Goal: Complete application form

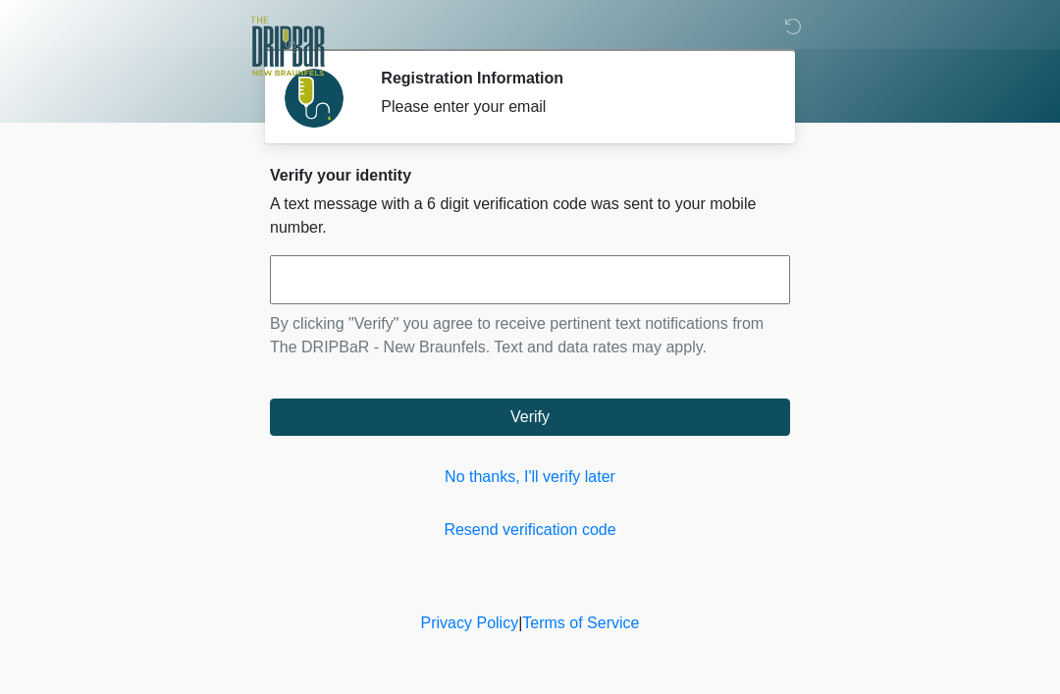
click at [332, 271] on input "text" at bounding box center [530, 279] width 520 height 49
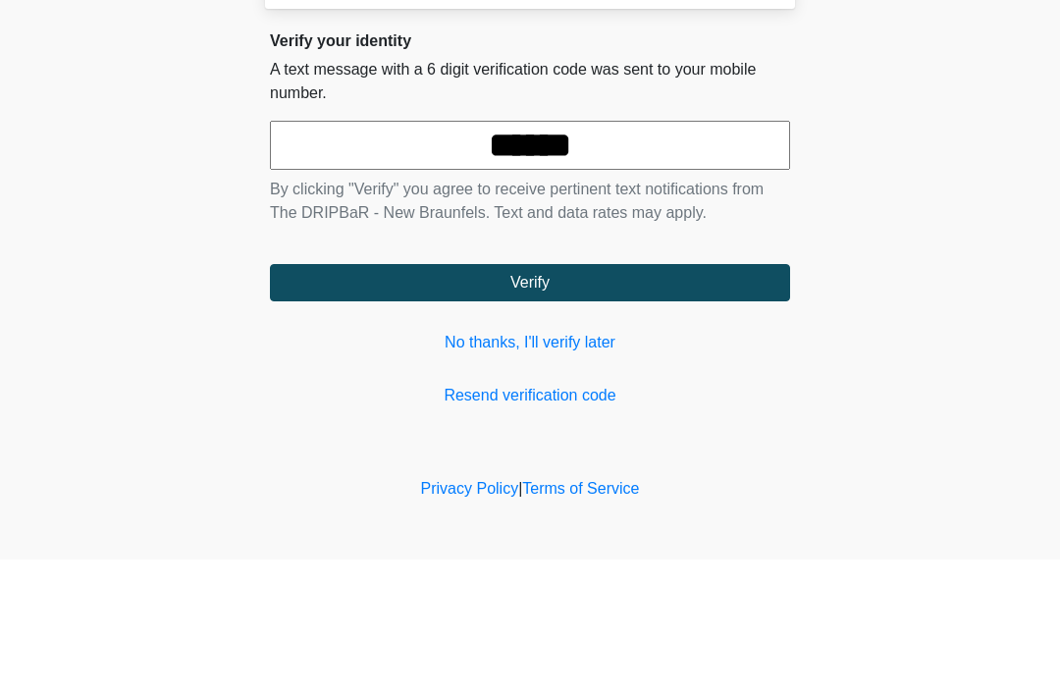
type input "******"
click at [960, 194] on body "‎ ‎ Registration Information Please enter your email Please connect to Wi-Fi no…" at bounding box center [530, 347] width 1060 height 694
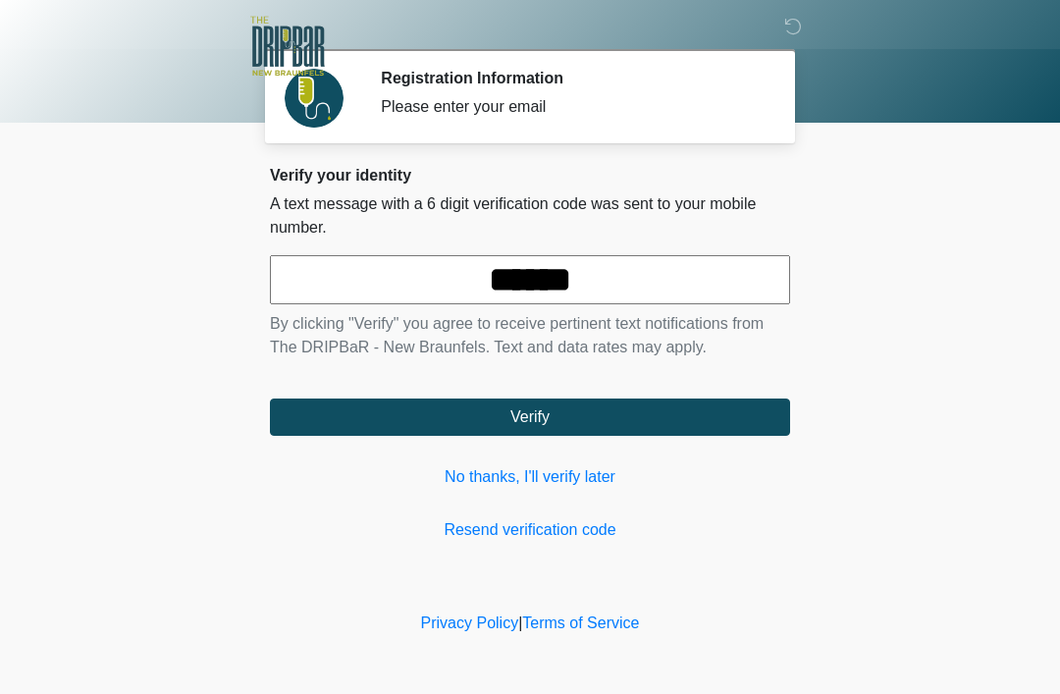
click at [579, 431] on button "Verify" at bounding box center [530, 417] width 520 height 37
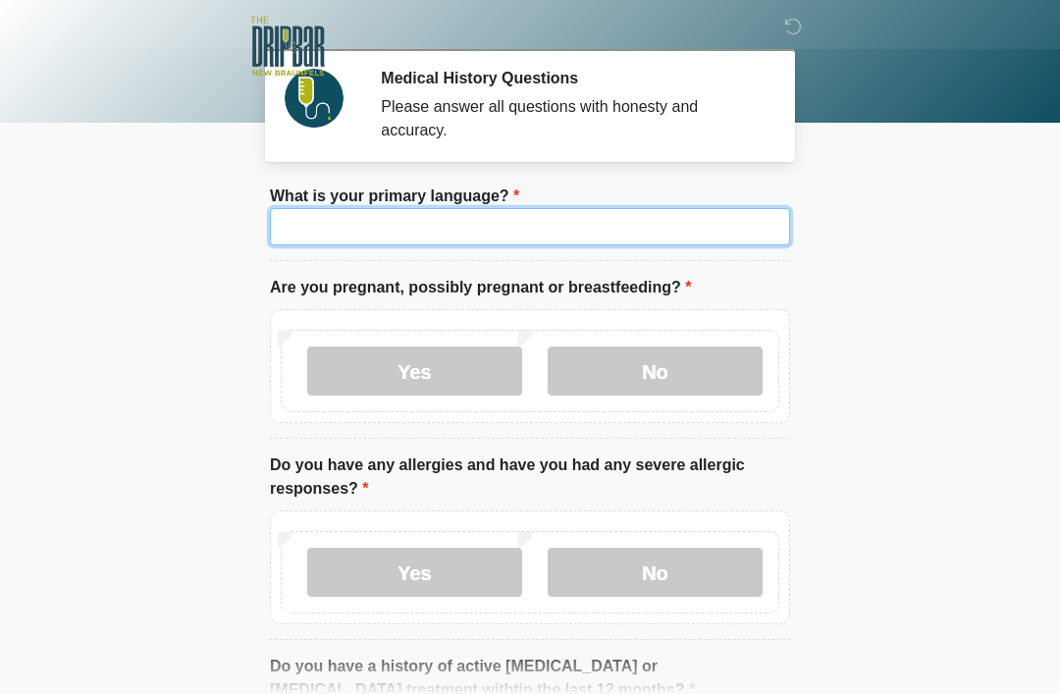
click at [394, 231] on input "What is your primary language?" at bounding box center [530, 226] width 520 height 37
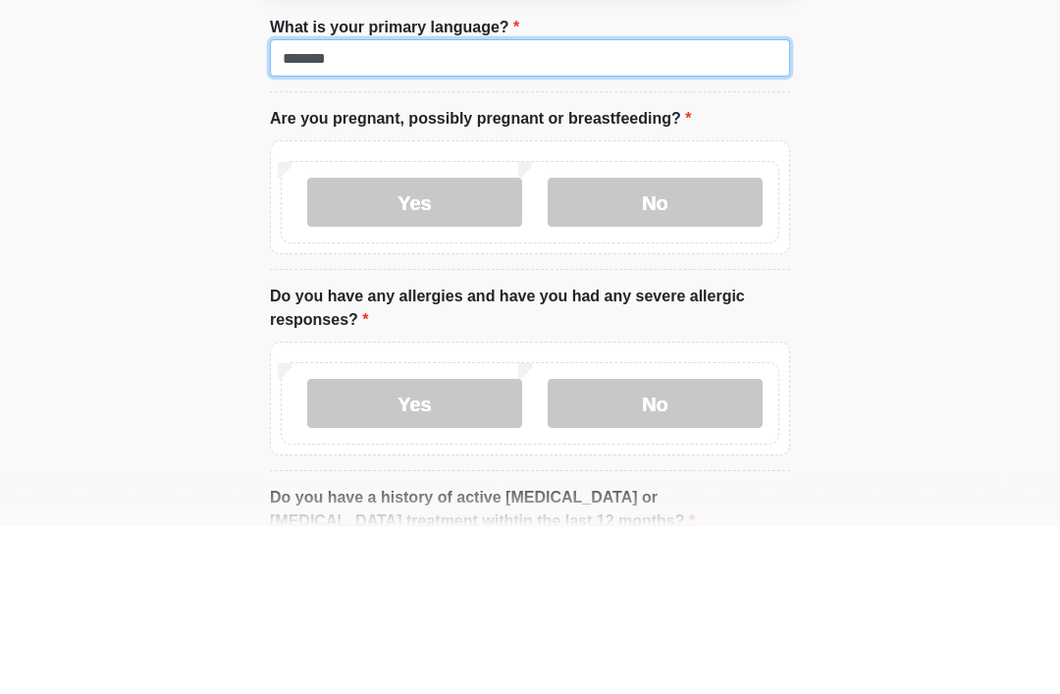
type input "*******"
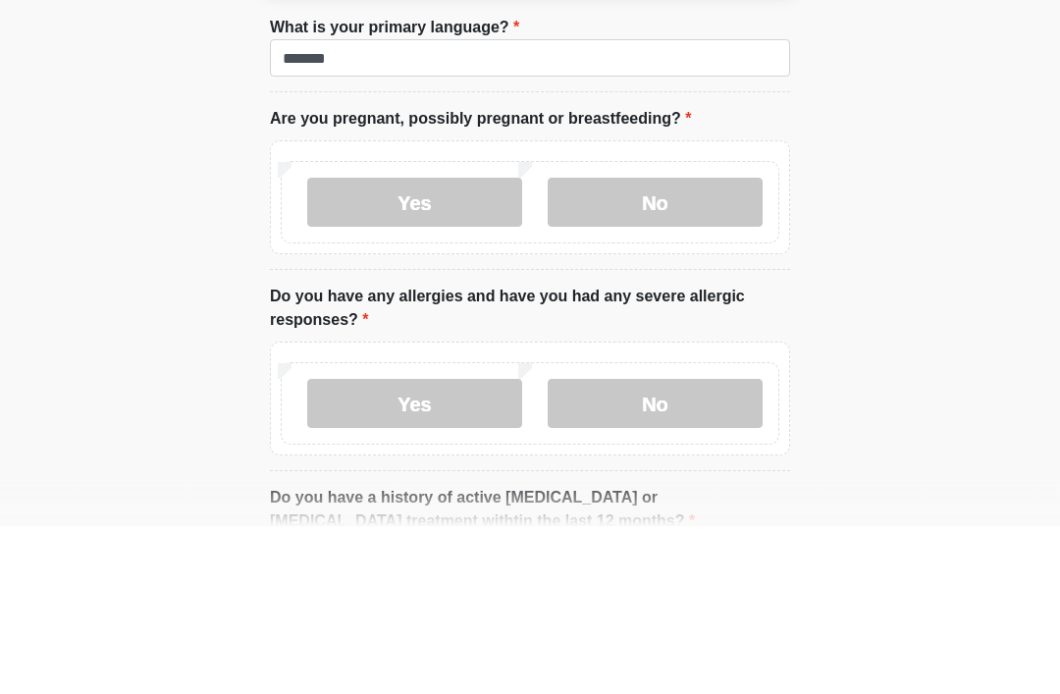
click at [699, 347] on label "No" at bounding box center [655, 371] width 215 height 49
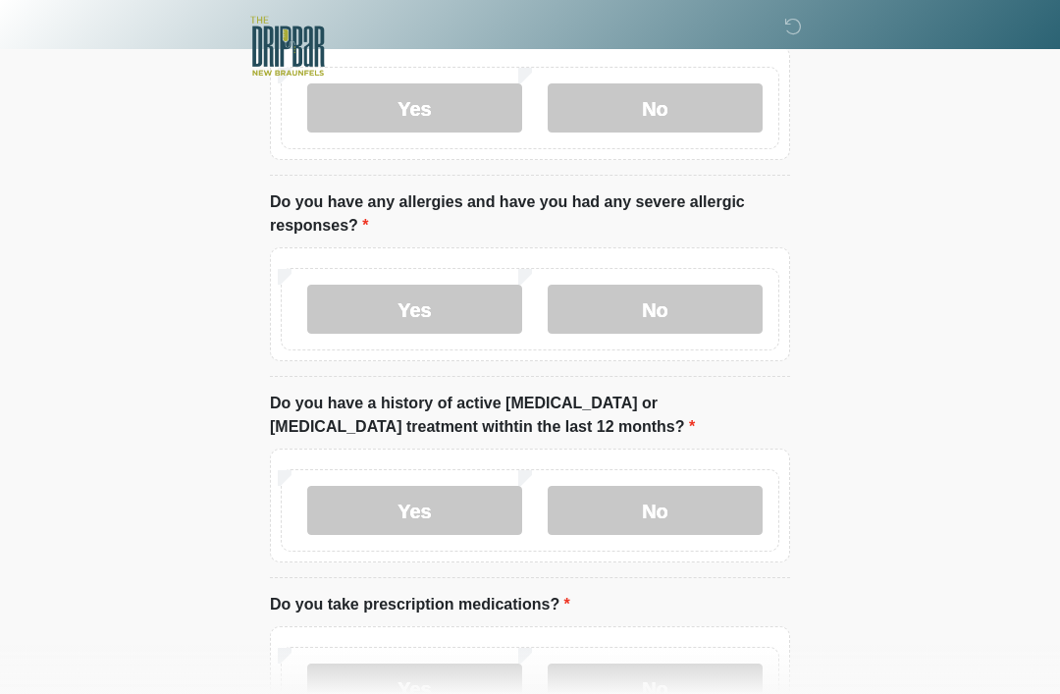
scroll to position [263, 0]
click at [674, 300] on label "No" at bounding box center [655, 309] width 215 height 49
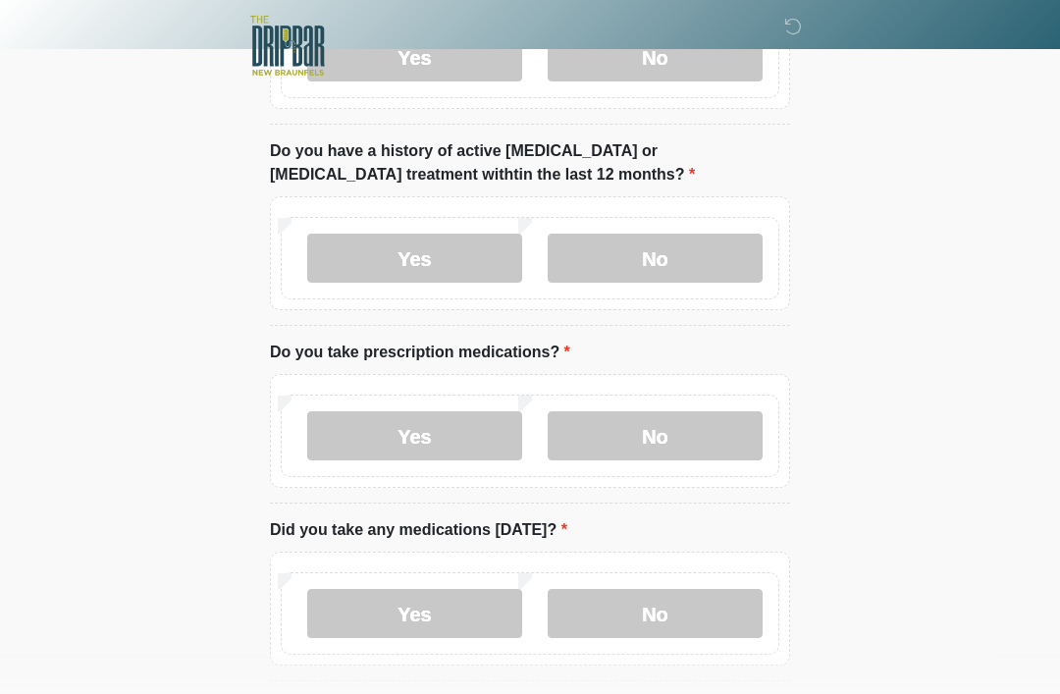
scroll to position [516, 0]
click at [693, 266] on label "No" at bounding box center [655, 257] width 215 height 49
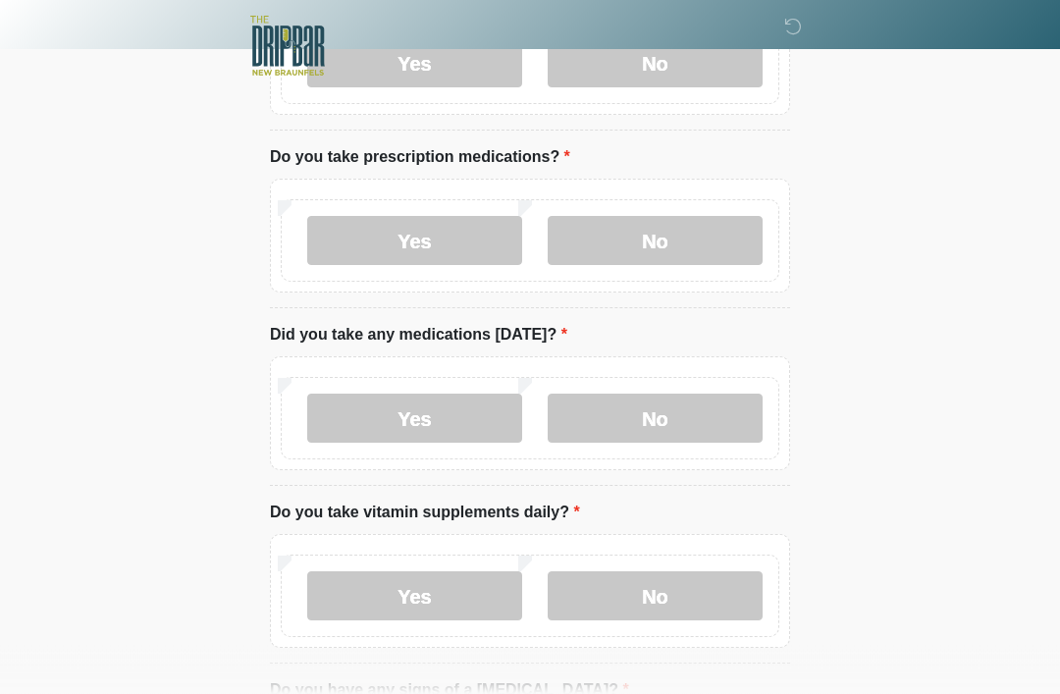
scroll to position [710, 0]
click at [463, 241] on label "Yes" at bounding box center [414, 241] width 215 height 49
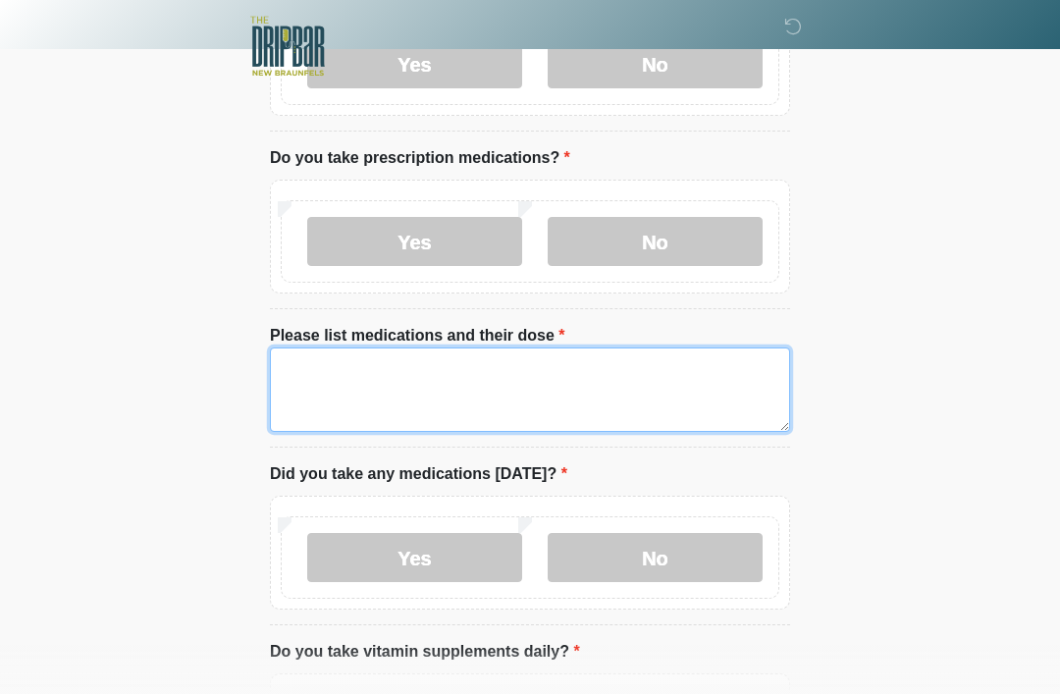
click at [371, 384] on textarea "Please list medications and their dose" at bounding box center [530, 389] width 520 height 84
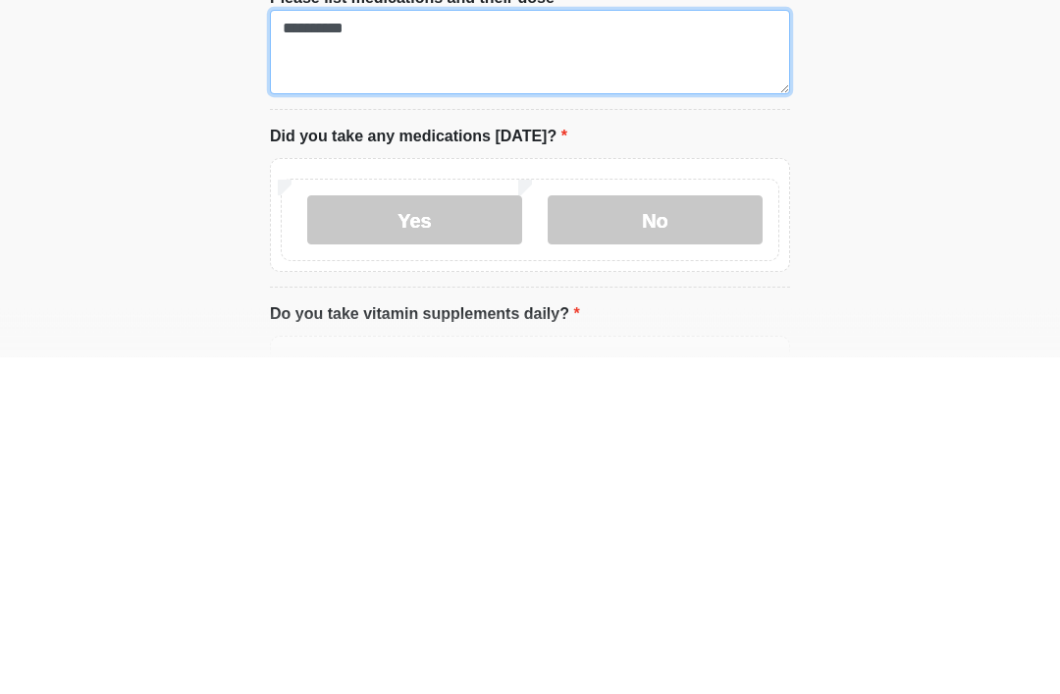
type textarea "**********"
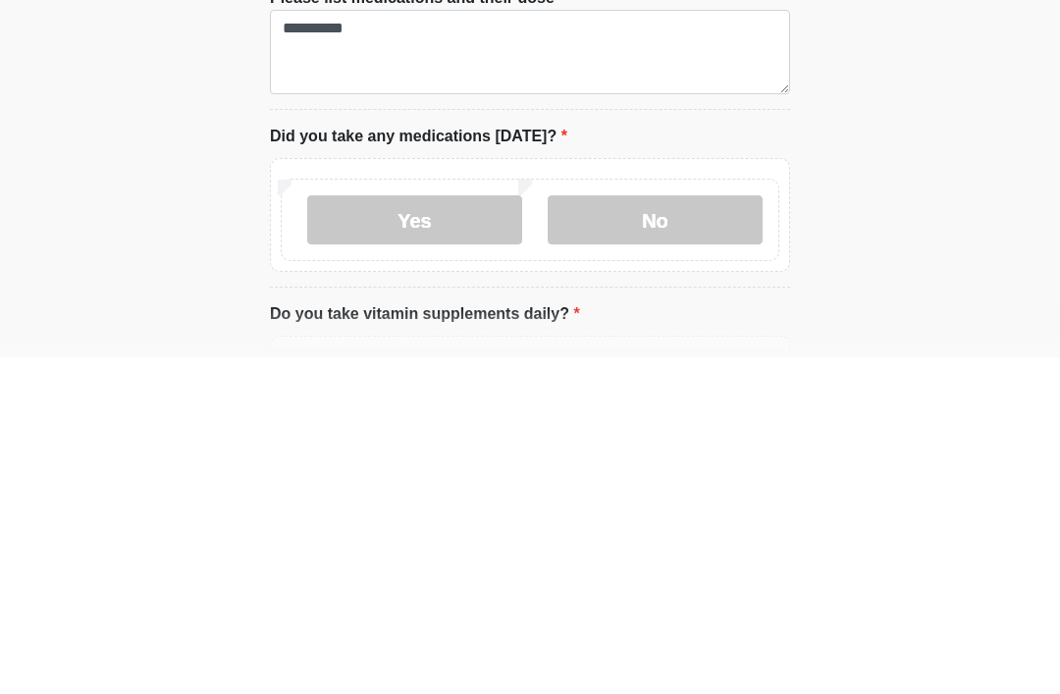
click at [484, 533] on label "Yes" at bounding box center [414, 557] width 215 height 49
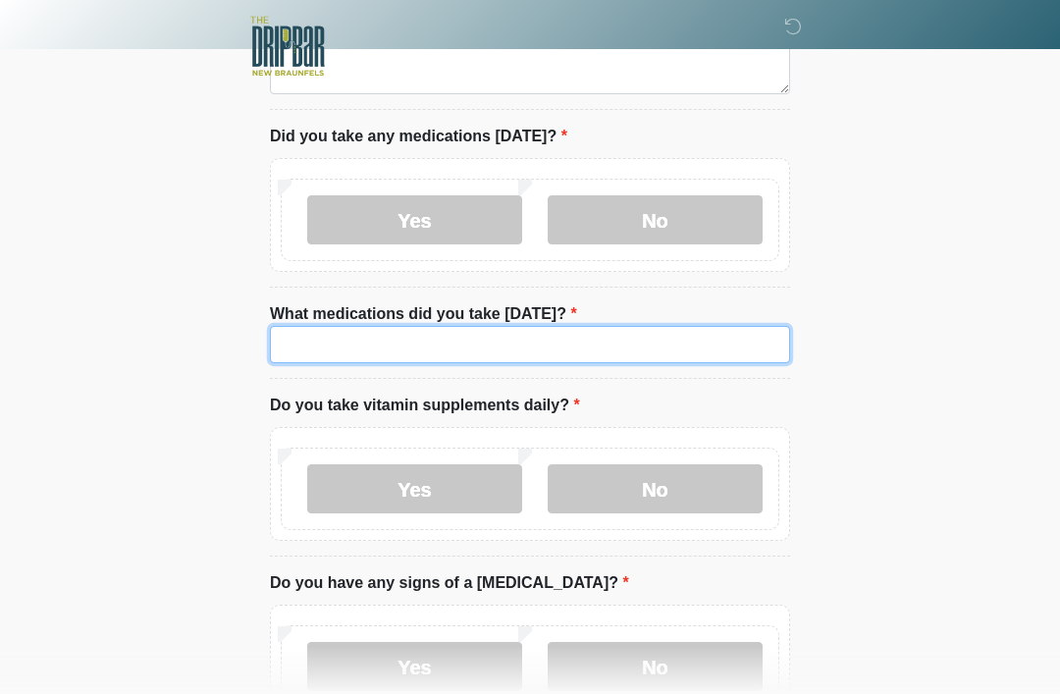
click at [386, 348] on input "What medications did you take [DATE]?" at bounding box center [530, 344] width 520 height 37
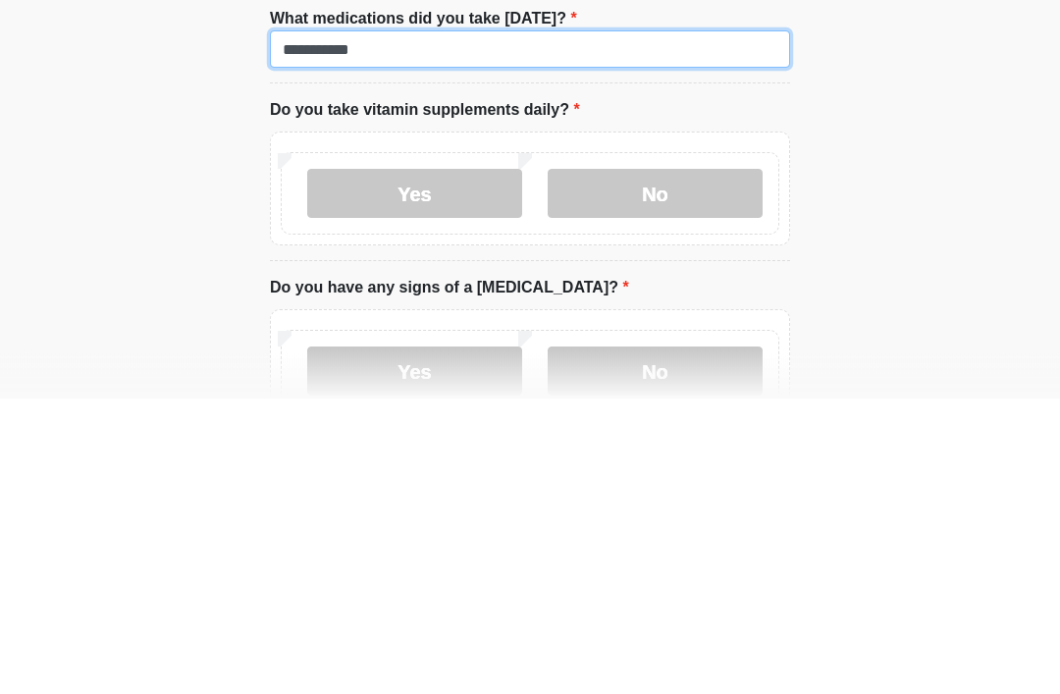
type input "**********"
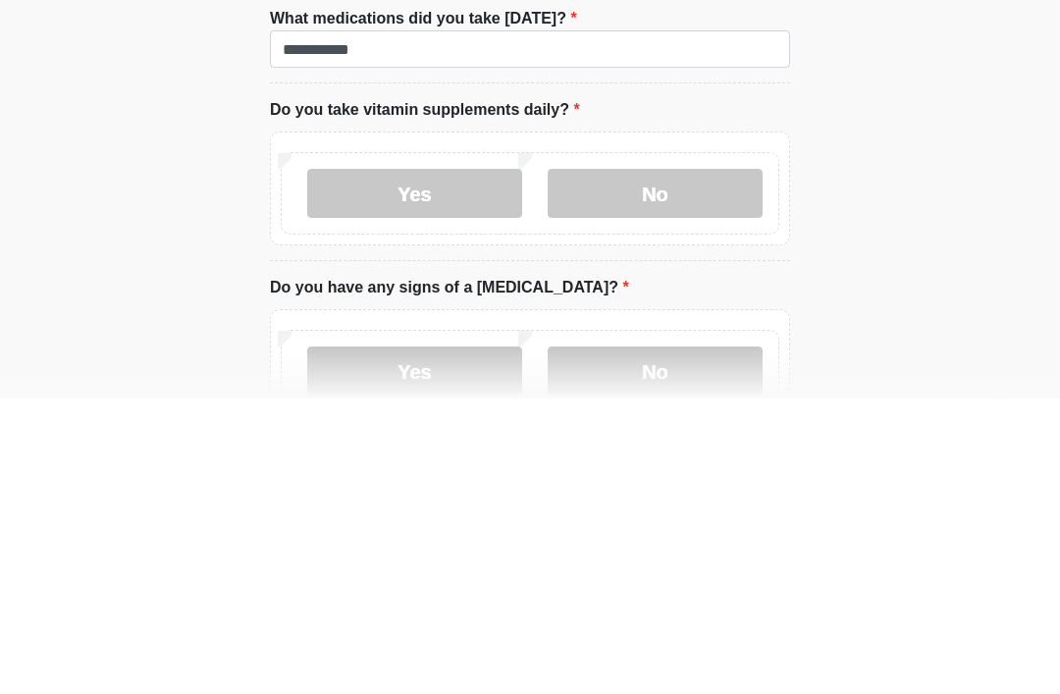
click at [670, 465] on label "No" at bounding box center [655, 489] width 215 height 49
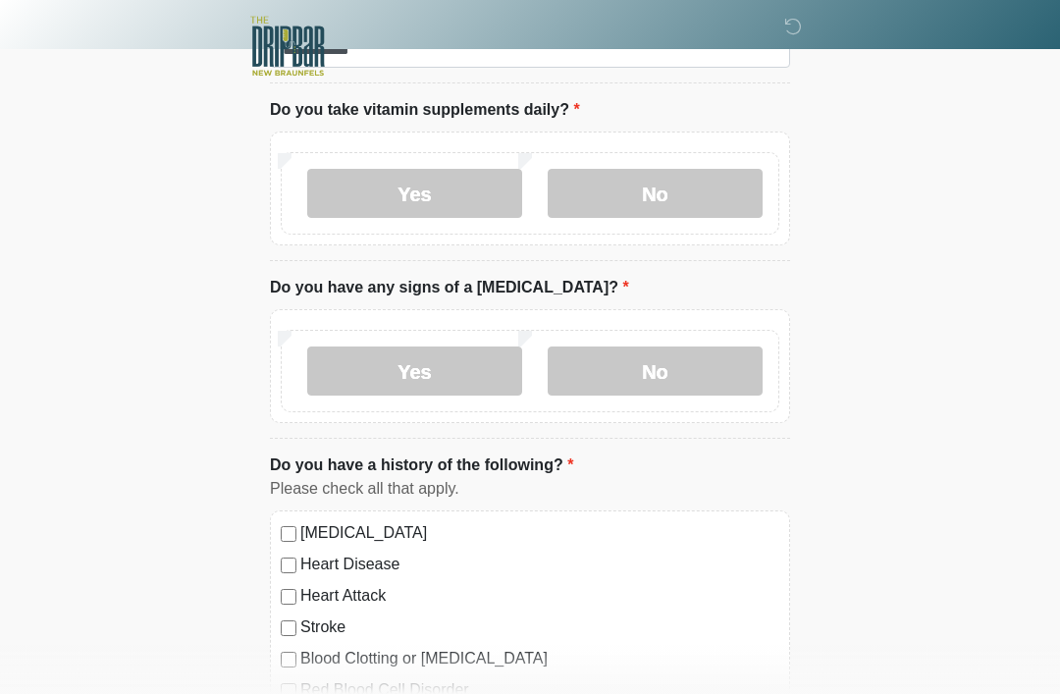
click at [673, 369] on label "No" at bounding box center [655, 371] width 215 height 49
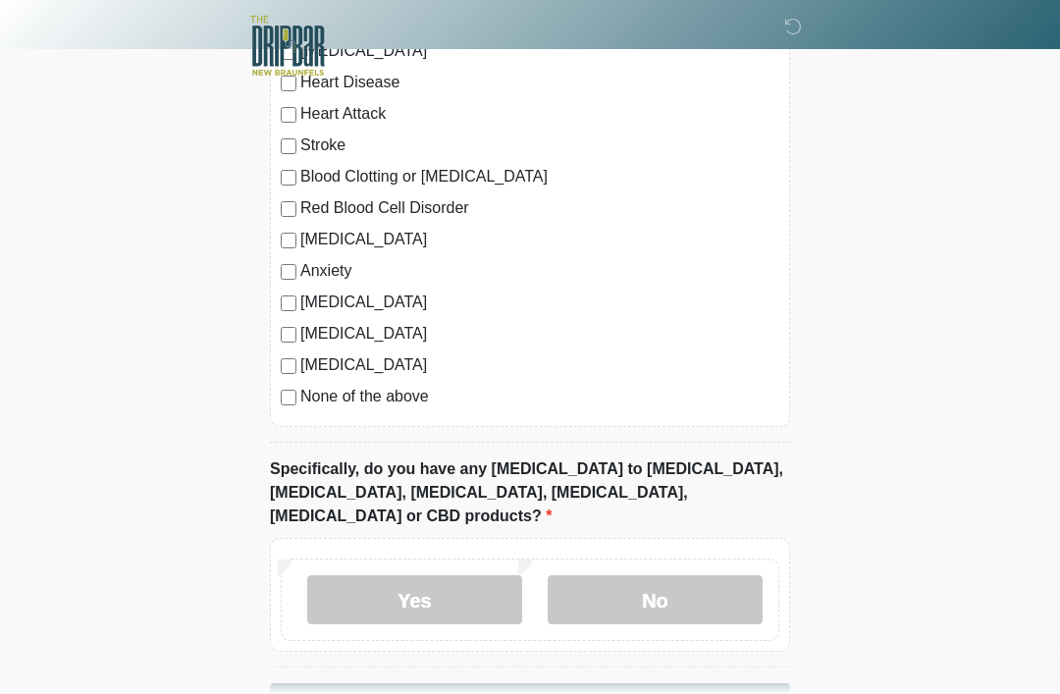
scroll to position [1865, 0]
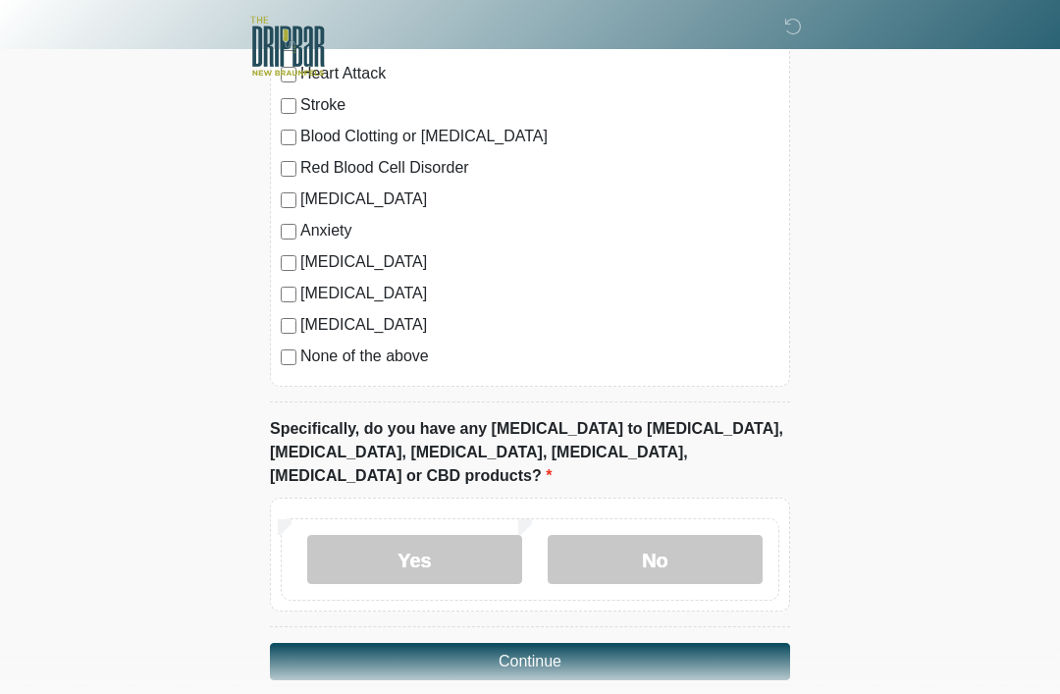
click at [672, 538] on label "No" at bounding box center [655, 559] width 215 height 49
click at [556, 643] on button "Continue" at bounding box center [530, 661] width 520 height 37
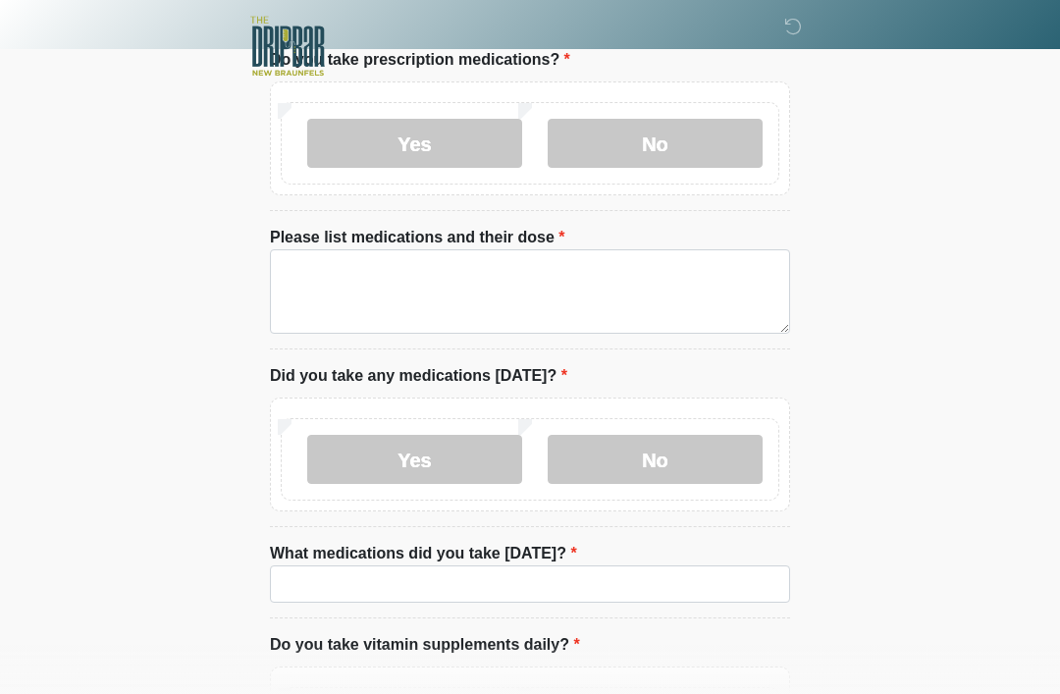
scroll to position [0, 0]
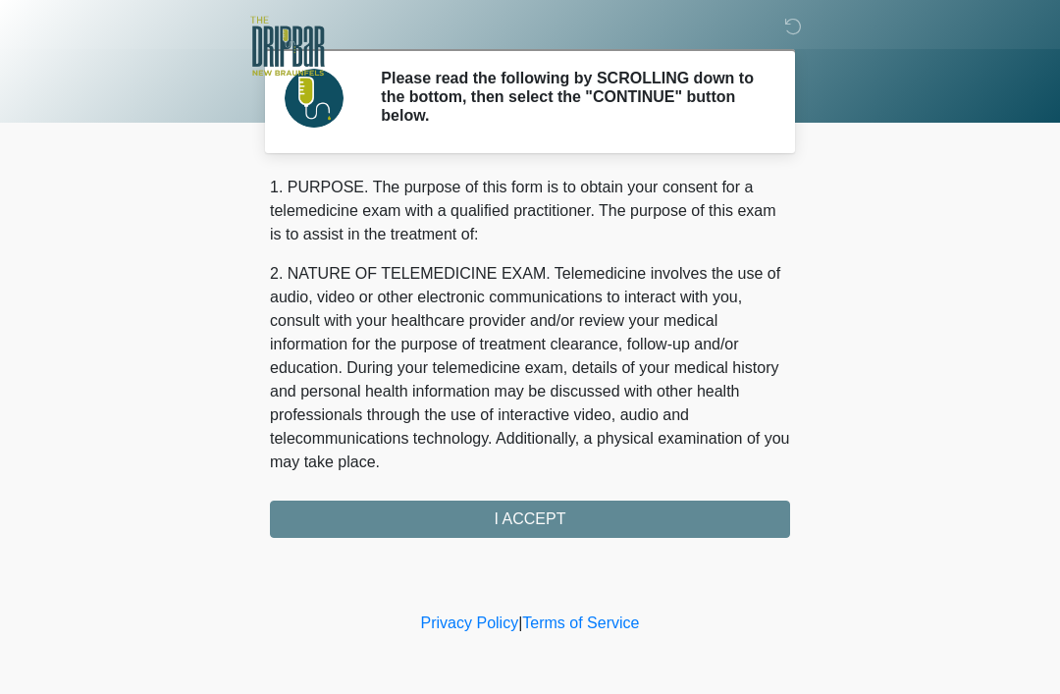
click at [689, 510] on div "1. PURPOSE. The purpose of this form is to obtain your consent for a telemedici…" at bounding box center [530, 357] width 520 height 362
click at [660, 523] on div "1. PURPOSE. The purpose of this form is to obtain your consent for a telemedici…" at bounding box center [530, 357] width 520 height 362
click at [546, 521] on div "1. PURPOSE. The purpose of this form is to obtain your consent for a telemedici…" at bounding box center [530, 357] width 520 height 362
click at [527, 514] on div "1. PURPOSE. The purpose of this form is to obtain your consent for a telemedici…" at bounding box center [530, 357] width 520 height 362
click at [508, 516] on div "1. PURPOSE. The purpose of this form is to obtain your consent for a telemedici…" at bounding box center [530, 357] width 520 height 362
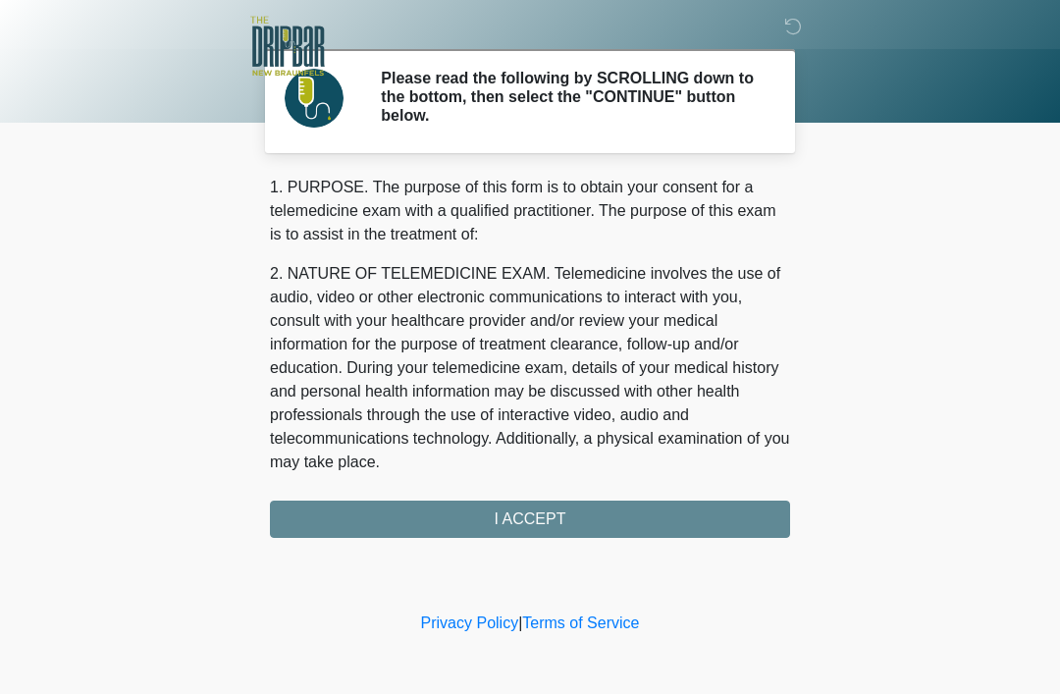
click at [494, 511] on div "1. PURPOSE. The purpose of this form is to obtain your consent for a telemedici…" at bounding box center [530, 357] width 520 height 362
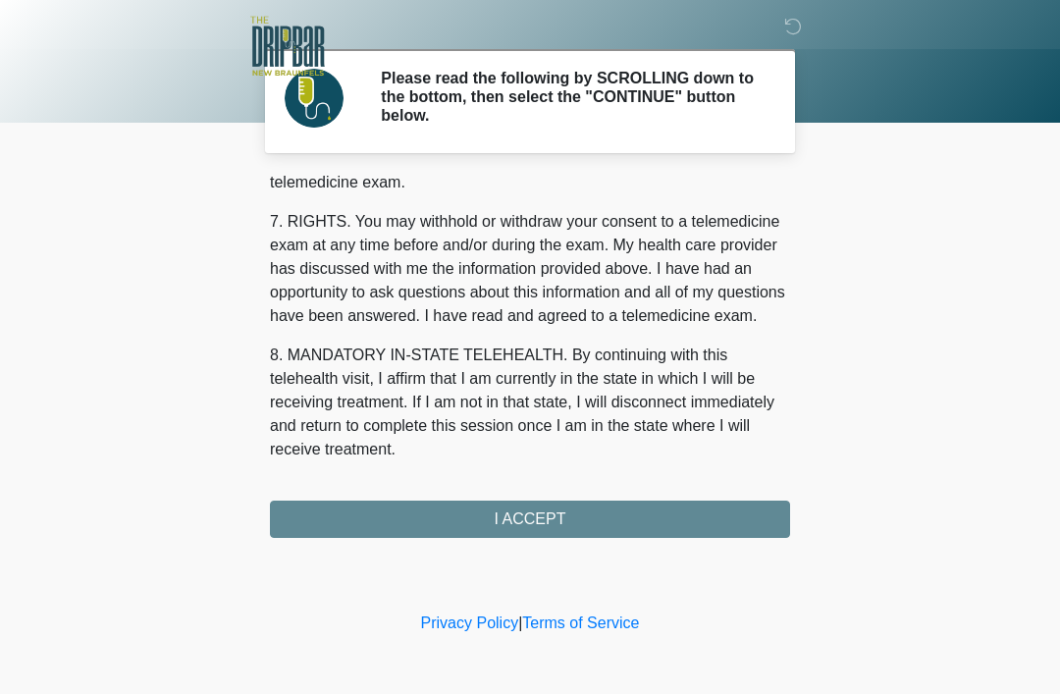
scroll to position [861, 0]
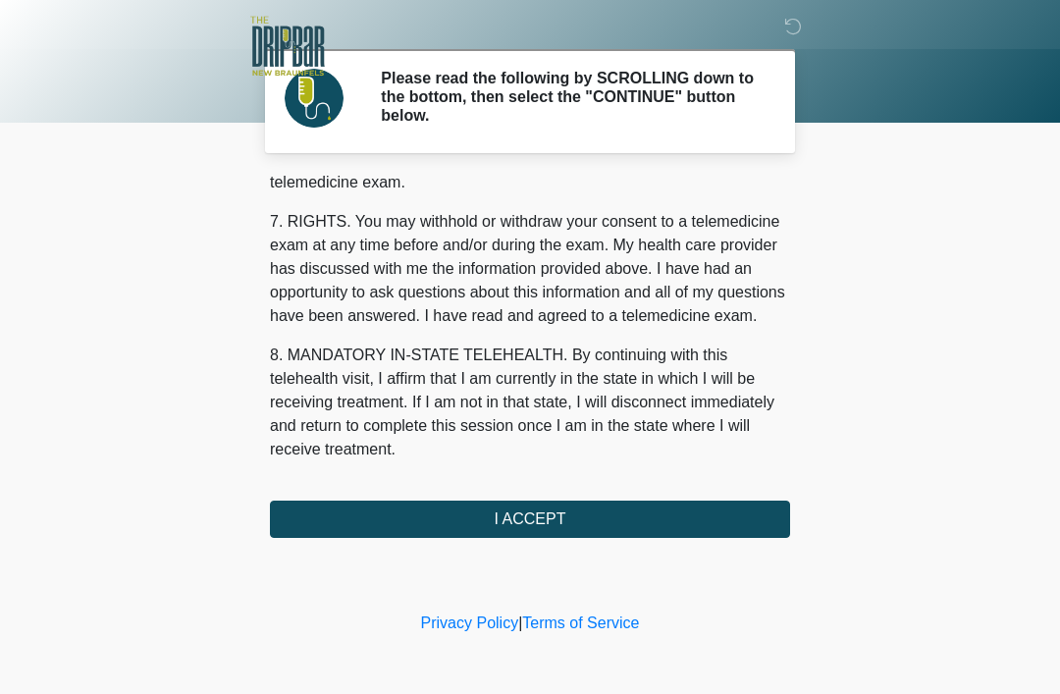
click at [544, 523] on button "I ACCEPT" at bounding box center [530, 519] width 520 height 37
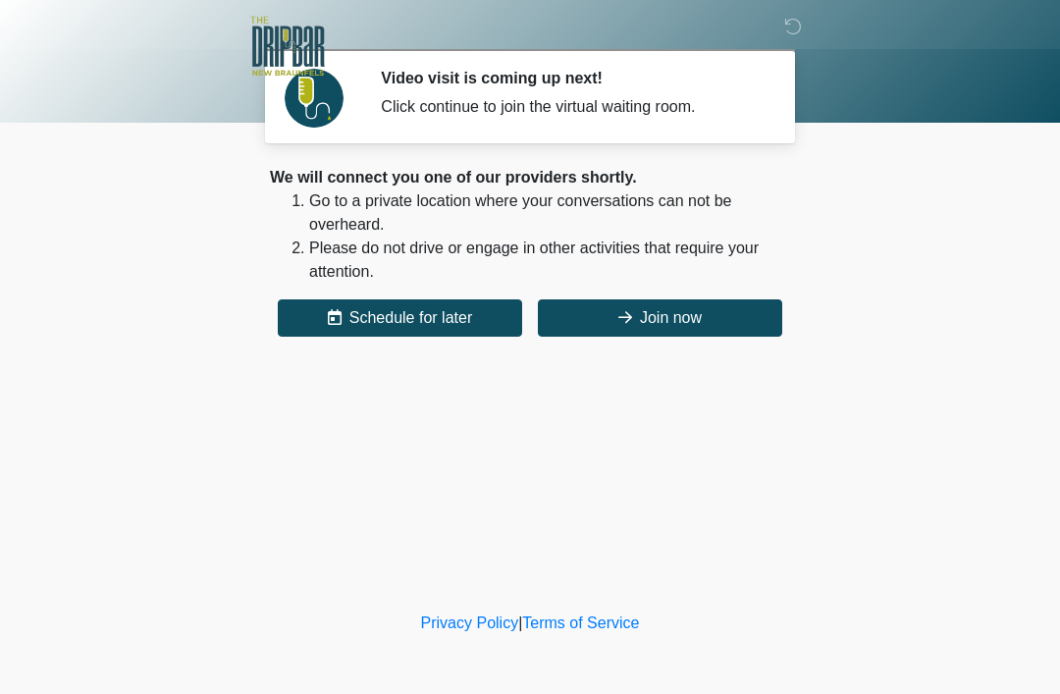
click at [702, 309] on button "Join now" at bounding box center [660, 317] width 244 height 37
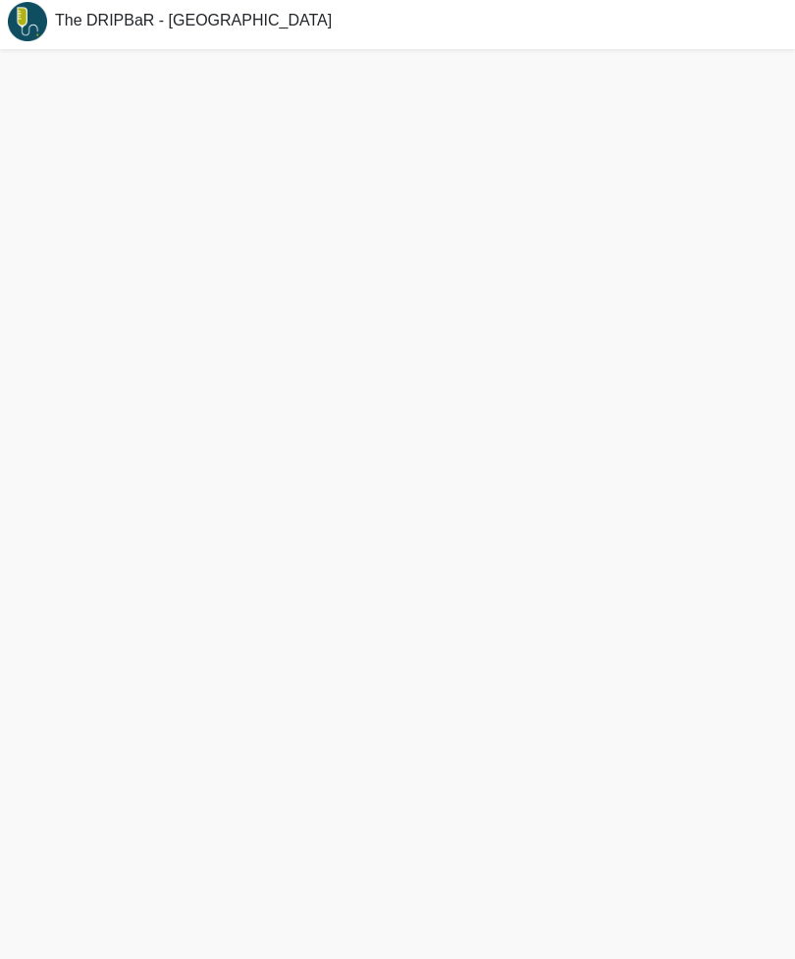
scroll to position [6, 0]
